Goal: Find specific page/section: Find specific page/section

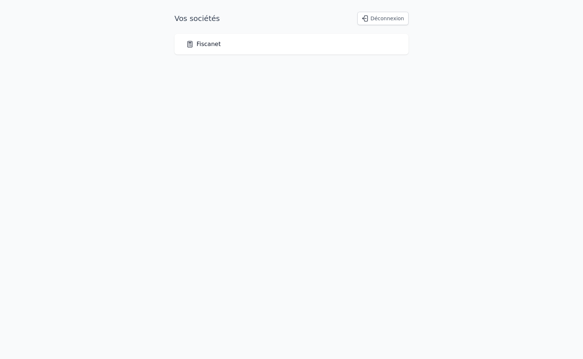
click at [206, 42] on link "Fiscanet" at bounding box center [203, 44] width 35 height 9
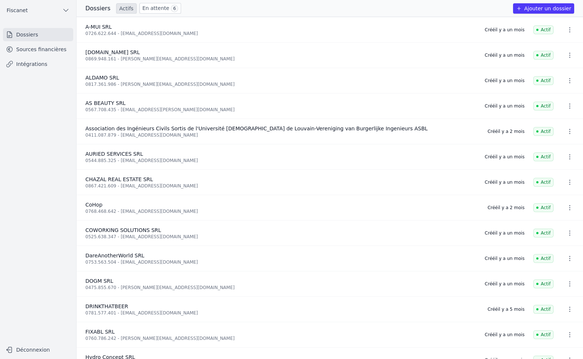
click at [43, 47] on link "Sources financières" at bounding box center [38, 49] width 70 height 13
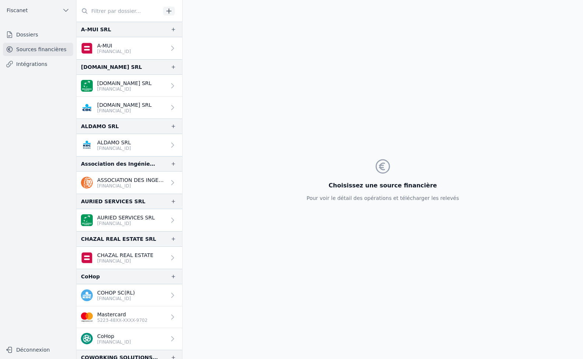
click at [35, 36] on link "Dossiers" at bounding box center [38, 34] width 70 height 13
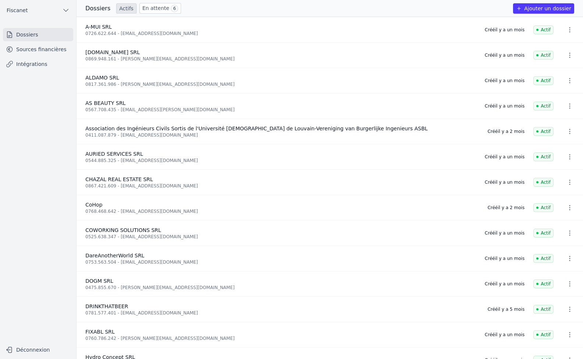
click at [39, 61] on link "Intégrations" at bounding box center [38, 63] width 70 height 13
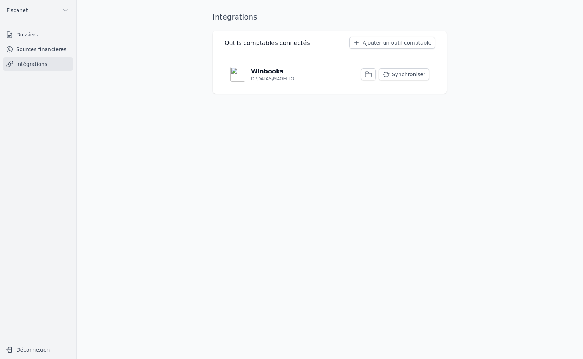
click at [405, 73] on button "Synchroniser" at bounding box center [404, 74] width 50 height 12
click at [404, 168] on div "Intégrations Outils comptables connectés Ajouter un outil comptable Winbooks D:…" at bounding box center [330, 179] width 258 height 335
click at [44, 50] on link "Sources financières" at bounding box center [38, 49] width 70 height 13
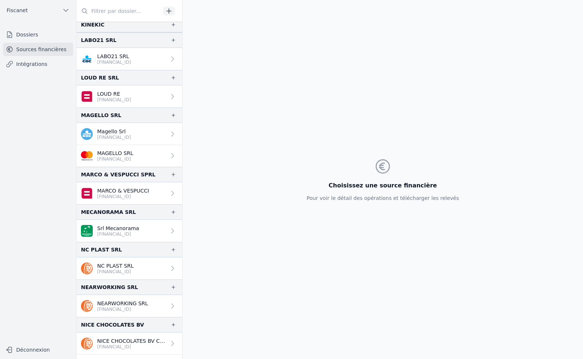
scroll to position [773, 0]
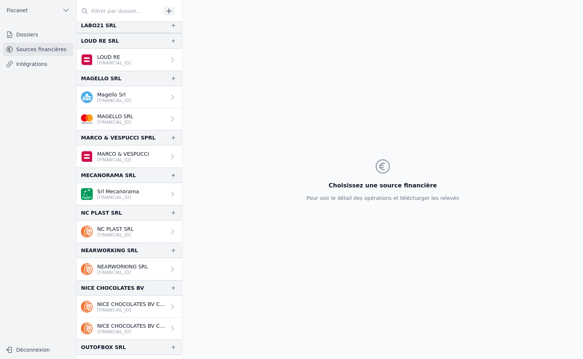
click at [32, 33] on link "Dossiers" at bounding box center [38, 34] width 70 height 13
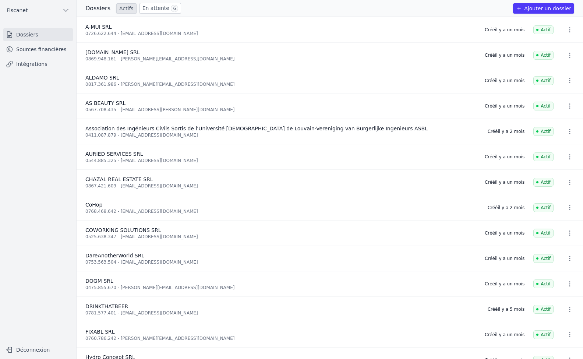
click at [153, 5] on link "En attente 6" at bounding box center [160, 8] width 42 height 11
